Goal: Task Accomplishment & Management: Manage account settings

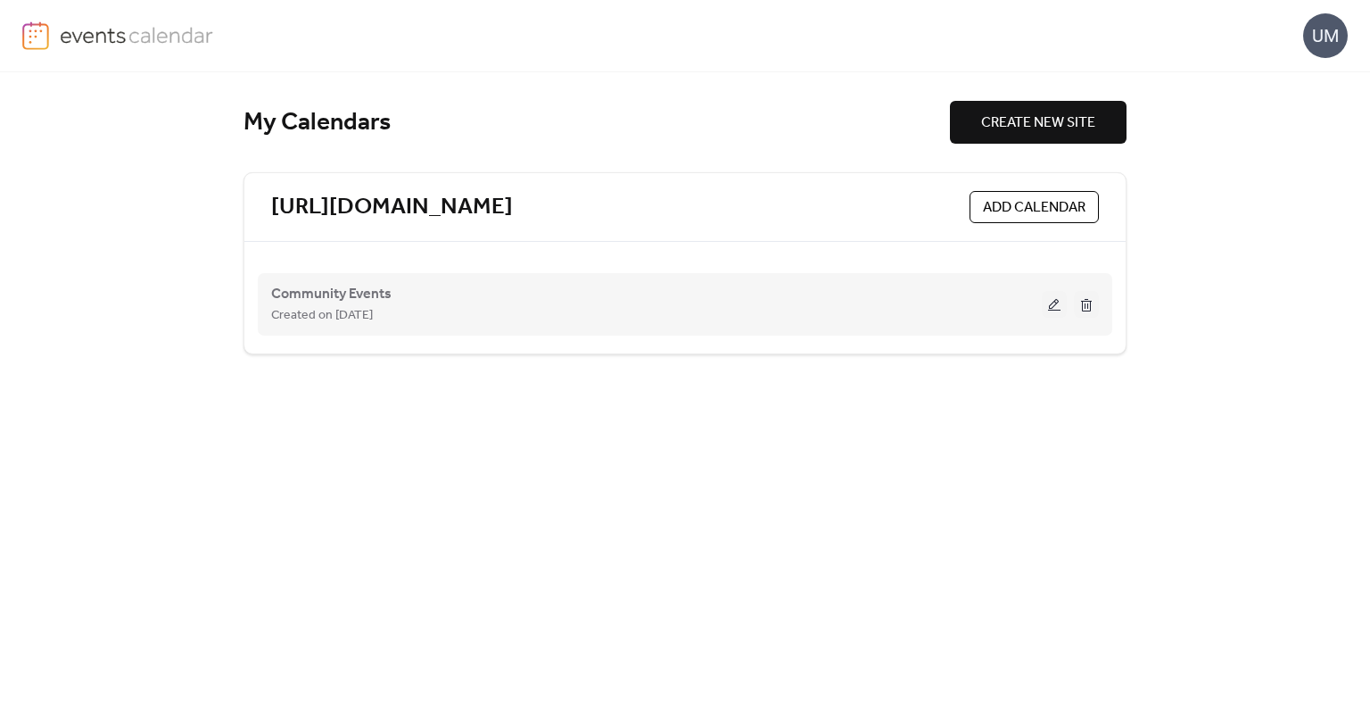
click at [1053, 300] on button at bounding box center [1054, 304] width 25 height 27
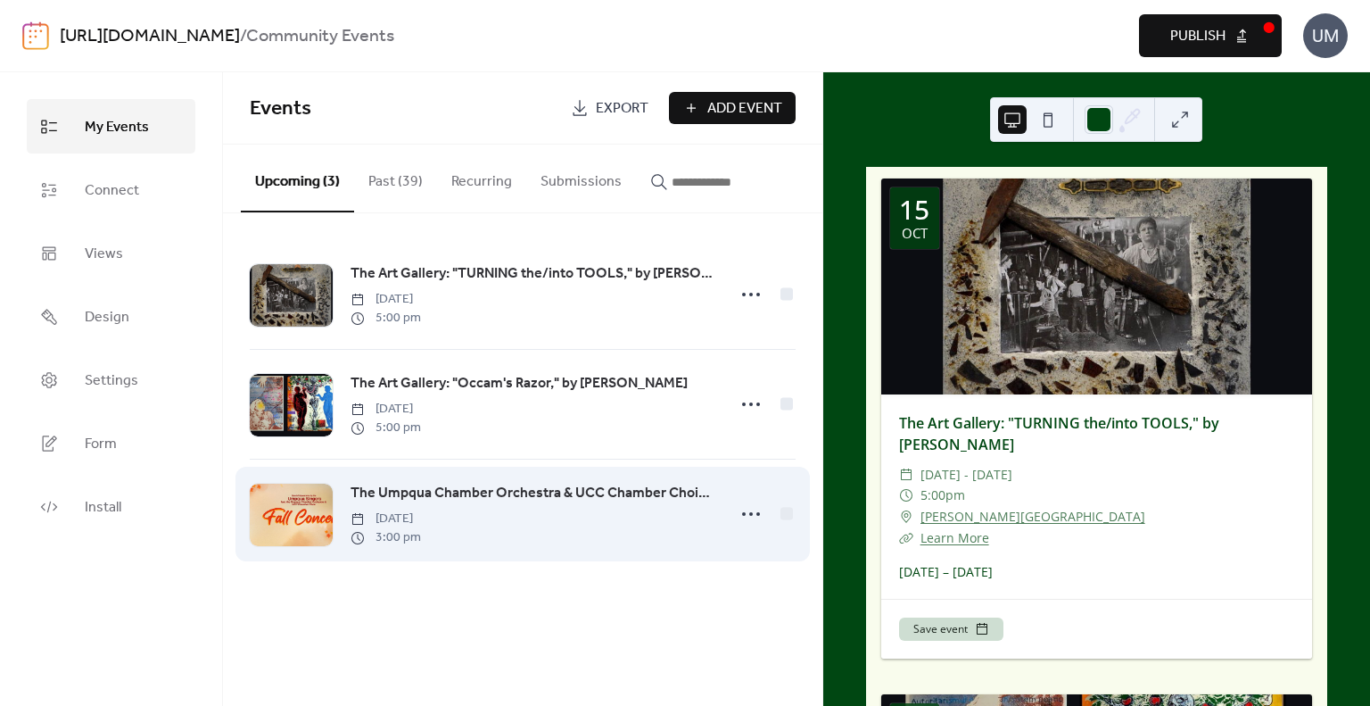
click at [526, 484] on span "The Umpqua Chamber Orchestra & UCC Chamber Choir Present Their Fall Concert" at bounding box center [533, 493] width 364 height 21
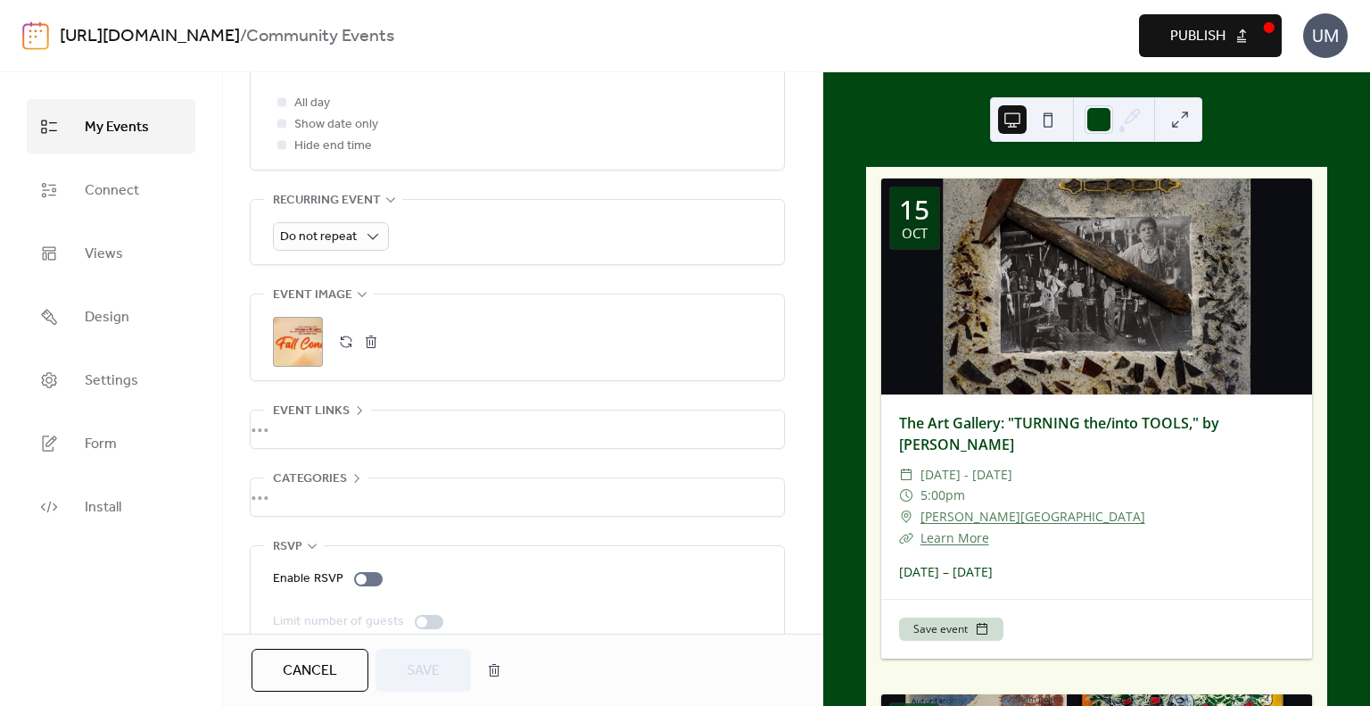
scroll to position [719, 0]
click at [367, 342] on button "button" at bounding box center [371, 339] width 25 height 25
click at [342, 338] on button "button" at bounding box center [346, 339] width 25 height 25
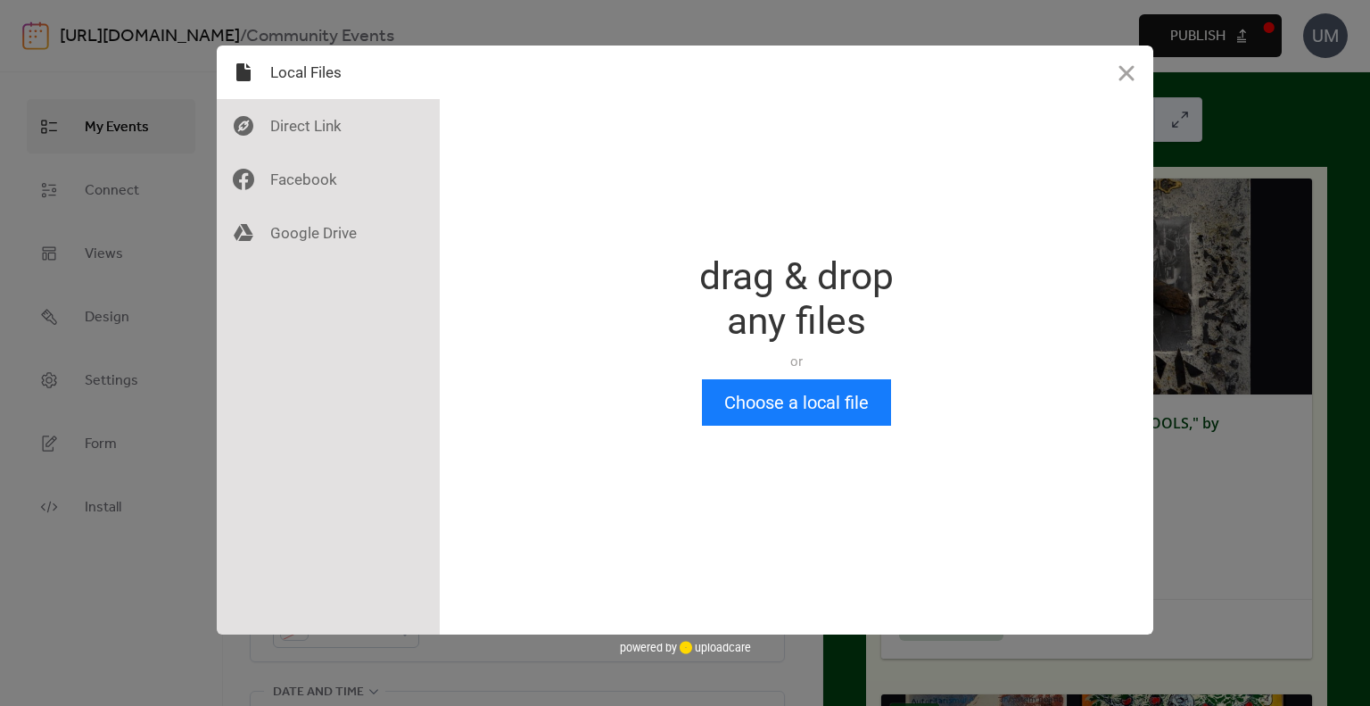
scroll to position [0, 0]
click at [795, 402] on button "Choose a local file" at bounding box center [796, 402] width 189 height 46
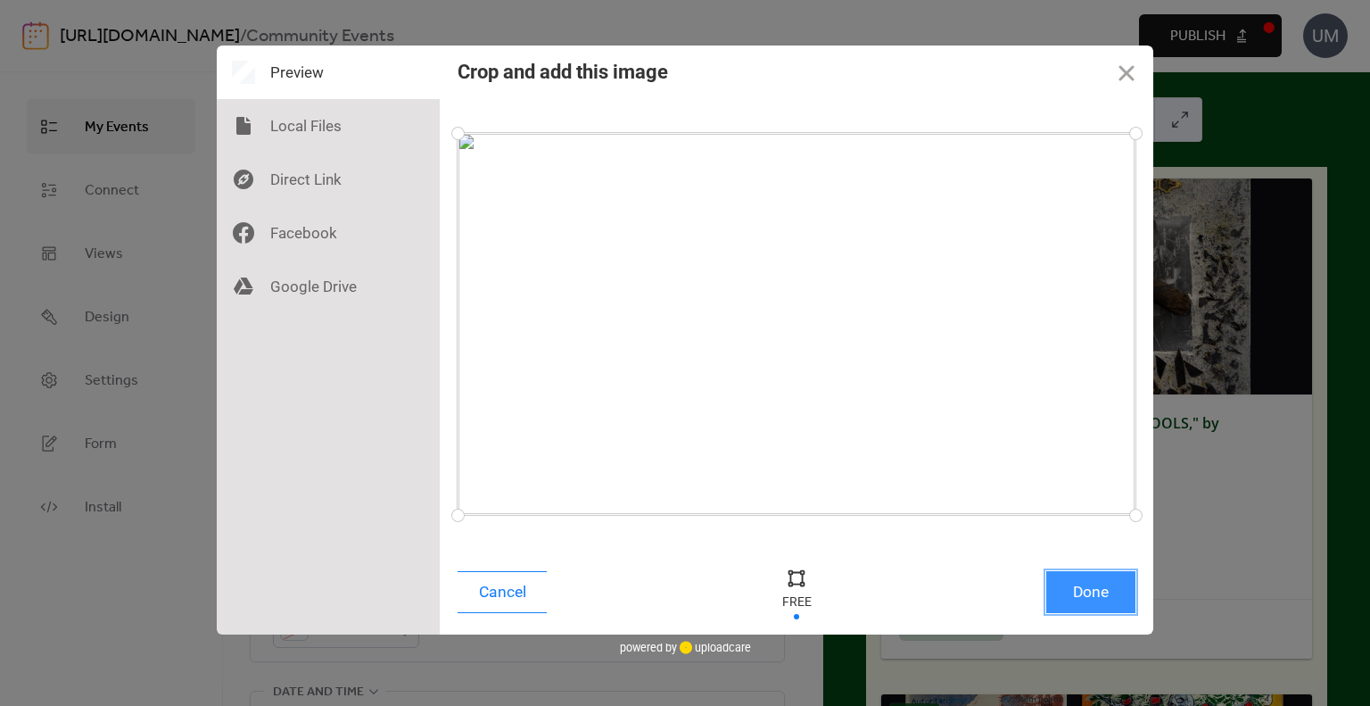
click at [1094, 586] on button "Done" at bounding box center [1090, 592] width 89 height 42
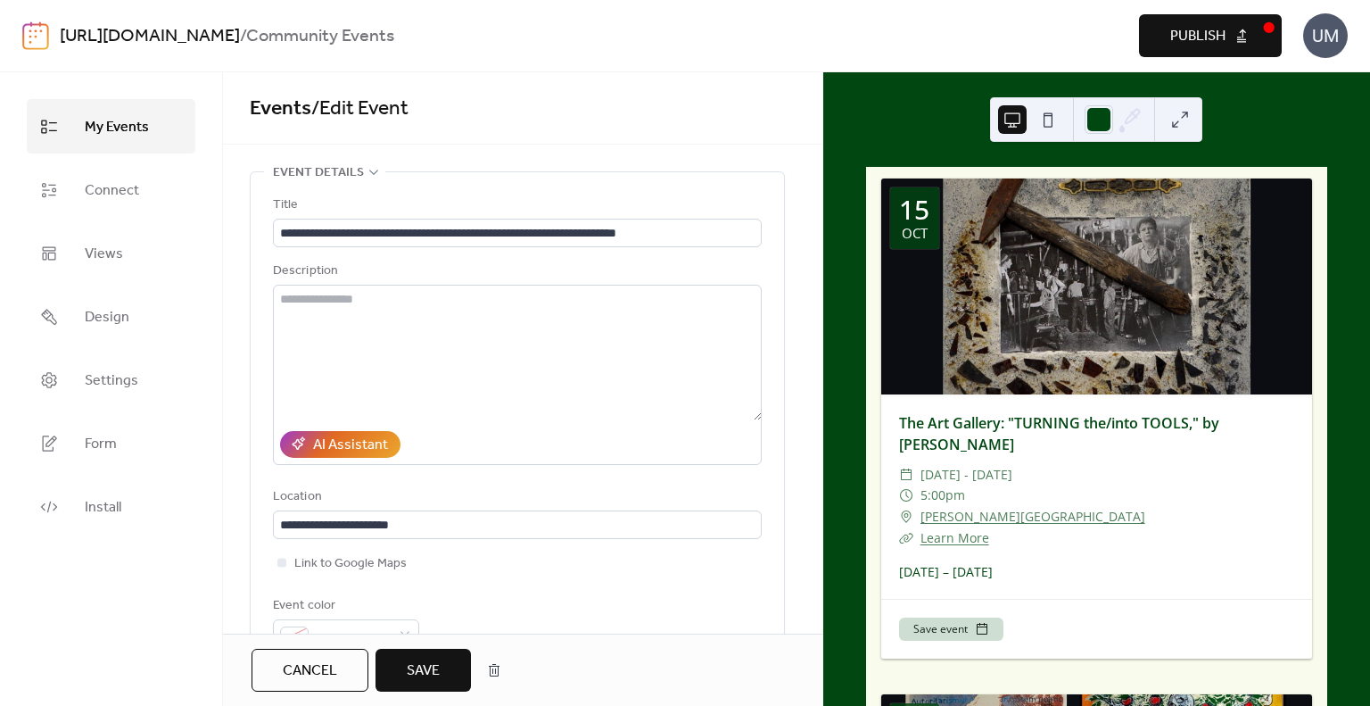
scroll to position [704, 0]
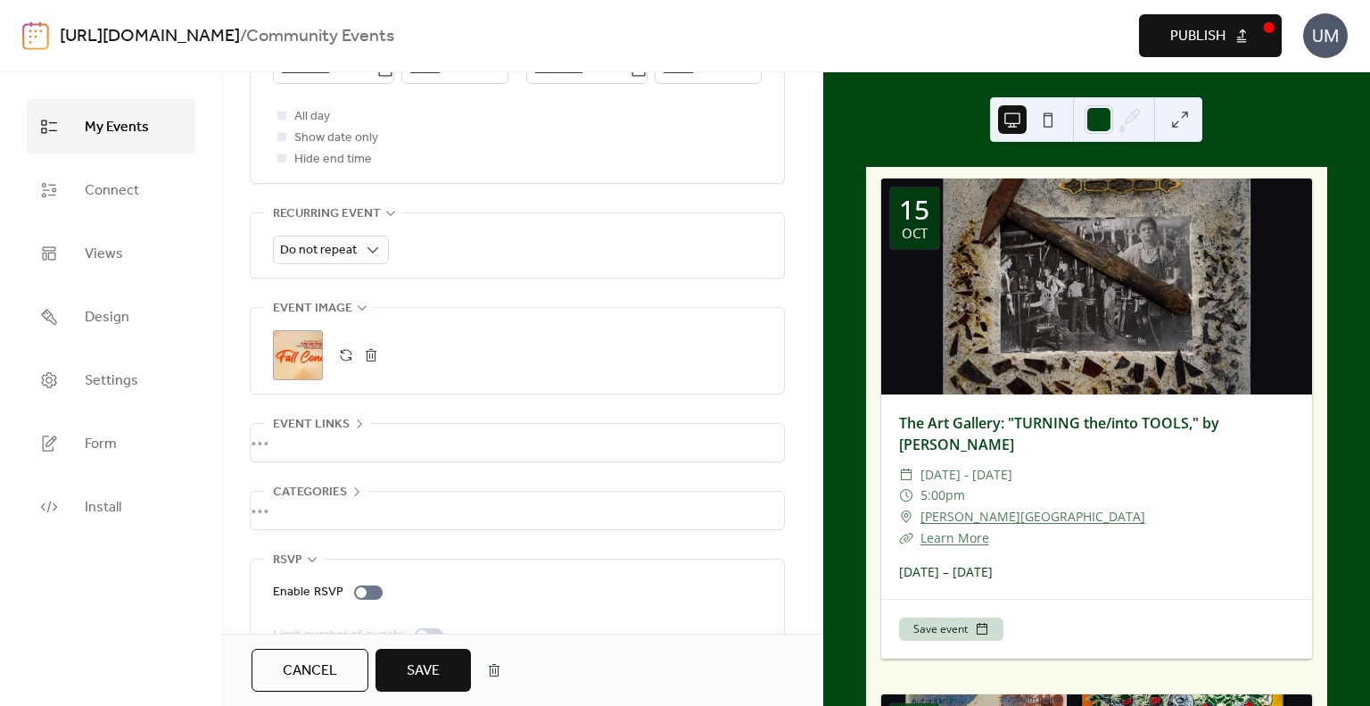
click at [421, 671] on span "Save" at bounding box center [423, 670] width 33 height 21
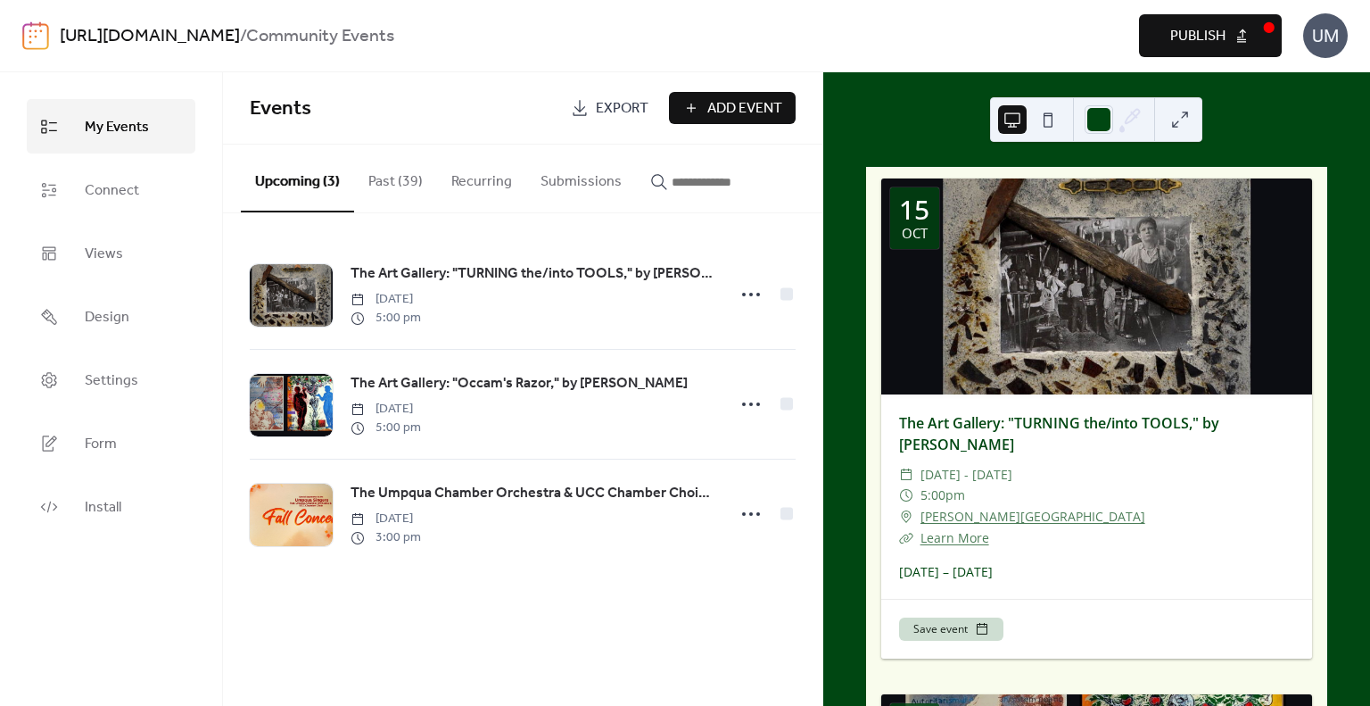
click at [421, 671] on div "Events Export Add Event Upcoming (3) Past (39) Recurring Submissions The Art Ga…" at bounding box center [522, 388] width 599 height 633
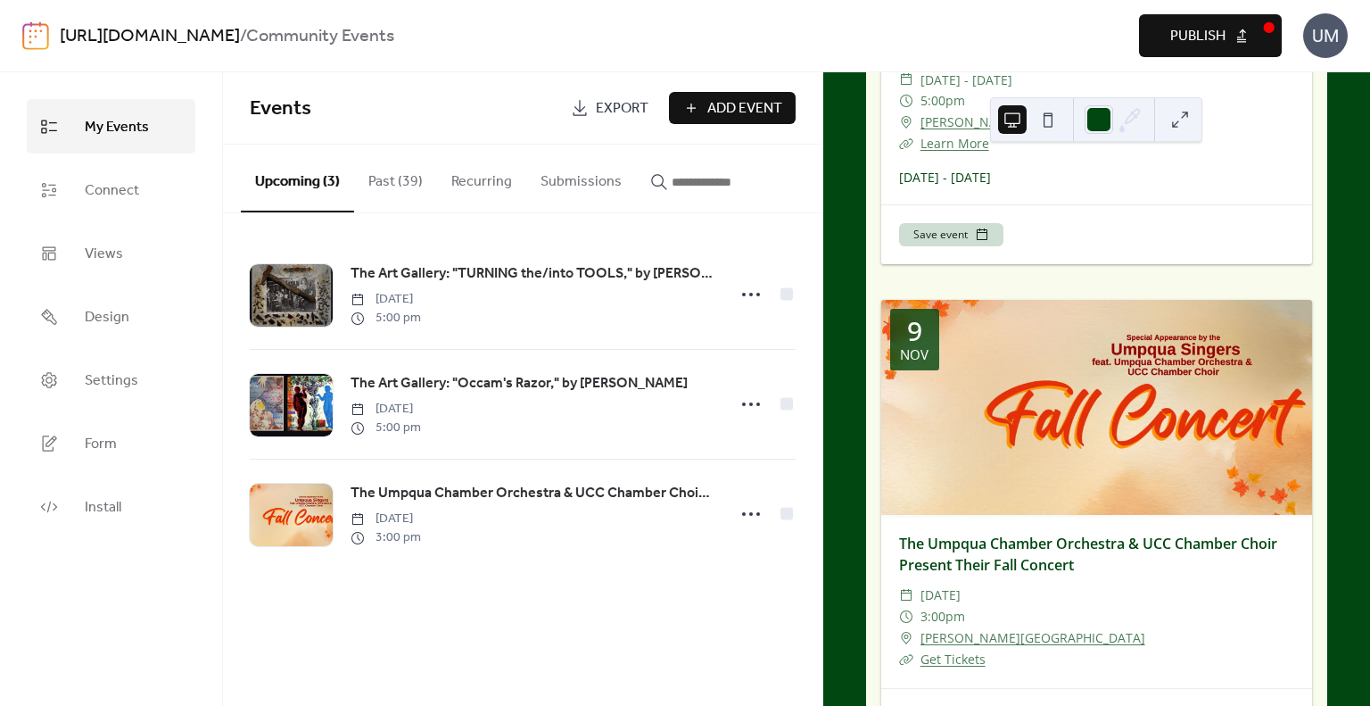
scroll to position [962, 0]
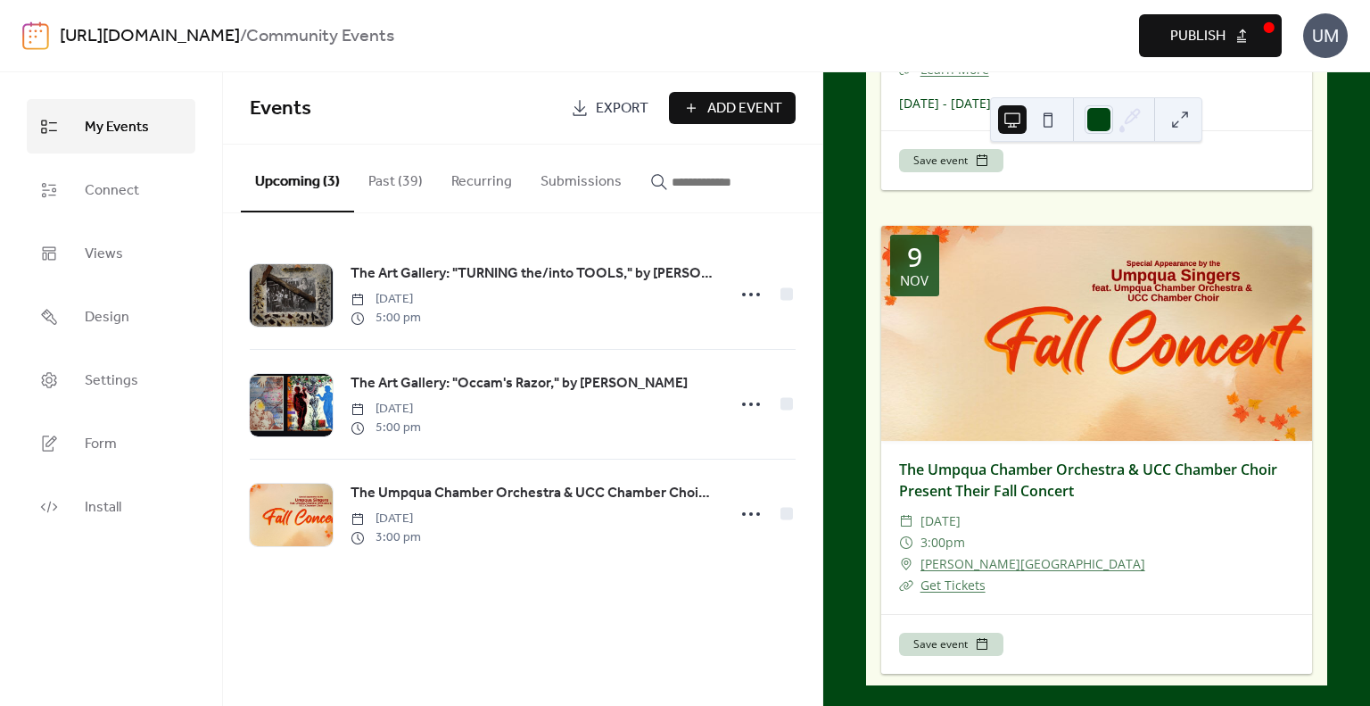
click at [1219, 29] on span "Publish" at bounding box center [1197, 36] width 55 height 21
